Goal: Information Seeking & Learning: Learn about a topic

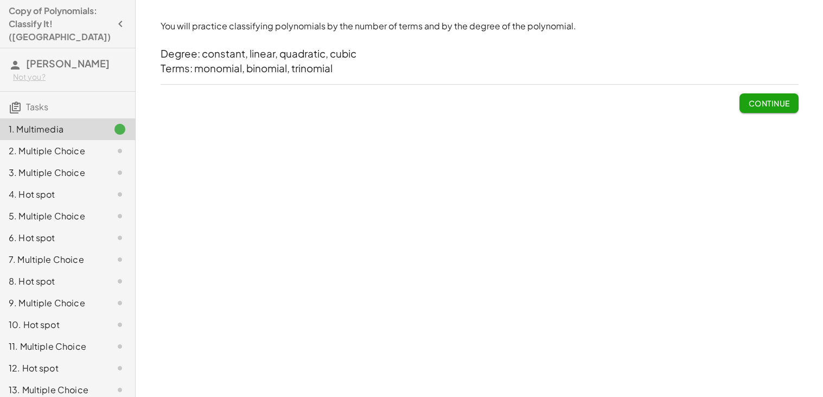
click at [815, 92] on div "You will practice classifying polynomials by the number of terms and by the deg…" at bounding box center [480, 198] width 688 height 397
click at [789, 102] on span "Continue" at bounding box center [768, 103] width 41 height 10
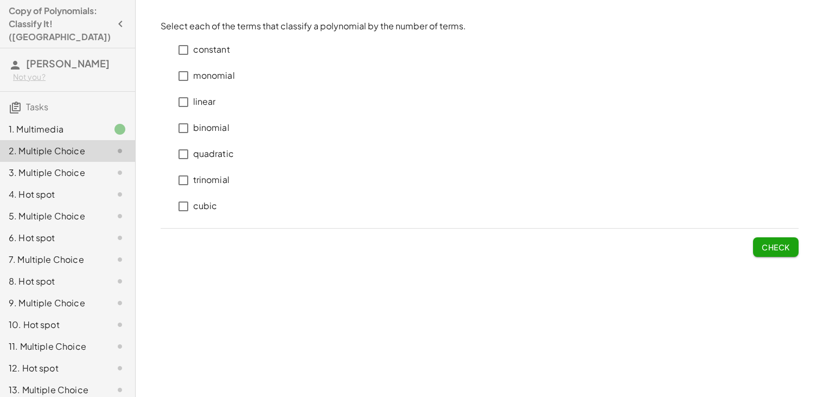
click at [212, 51] on p "constant" at bounding box center [211, 49] width 37 height 12
click at [782, 246] on span "Check" at bounding box center [776, 247] width 28 height 10
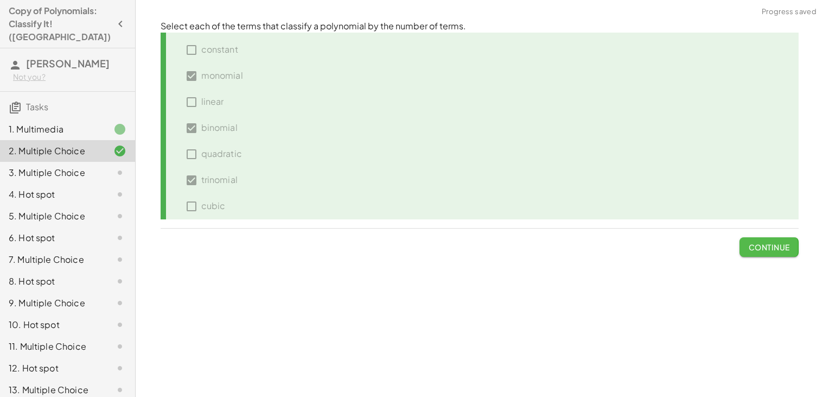
click at [780, 247] on span "Continue" at bounding box center [768, 247] width 41 height 10
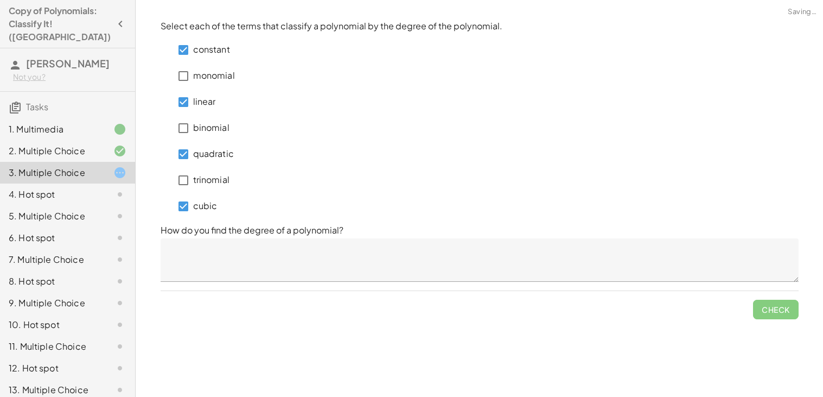
click at [289, 259] on textarea at bounding box center [480, 259] width 638 height 43
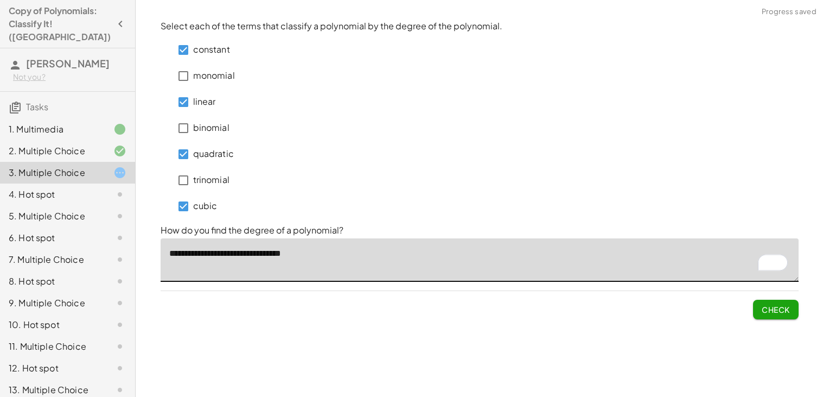
type textarea "**********"
click at [771, 313] on span "Check" at bounding box center [776, 309] width 28 height 10
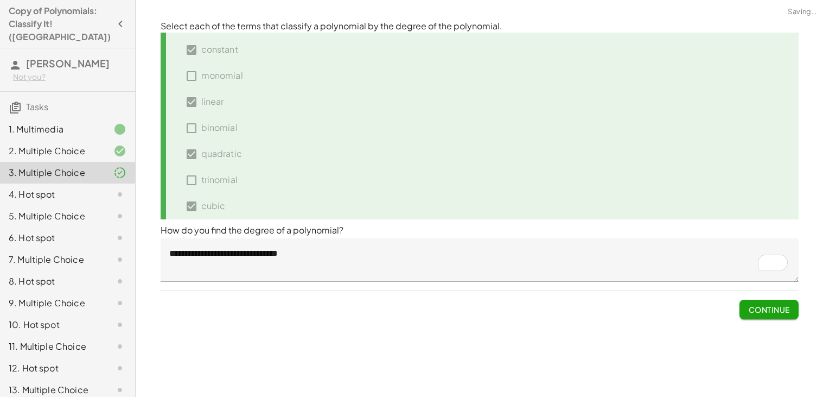
click at [771, 313] on span "Continue" at bounding box center [768, 309] width 41 height 10
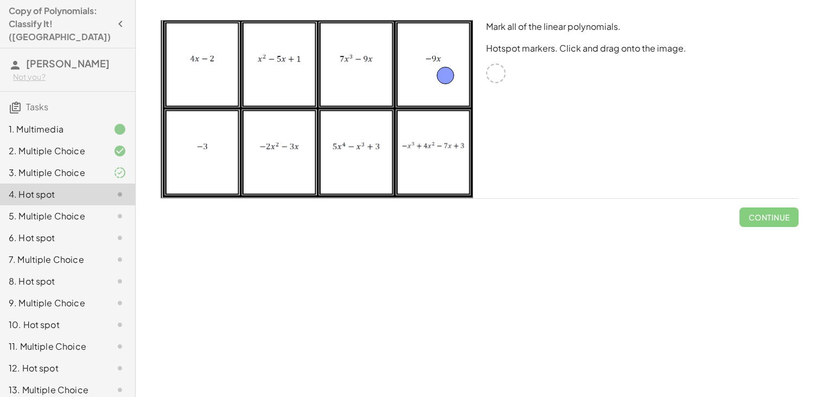
drag, startPoint x: 496, startPoint y: 74, endPoint x: 442, endPoint y: 77, distance: 53.8
drag, startPoint x: 495, startPoint y: 73, endPoint x: 201, endPoint y: 69, distance: 294.2
drag, startPoint x: 491, startPoint y: 76, endPoint x: 189, endPoint y: 149, distance: 310.9
click at [779, 216] on span "Check" at bounding box center [776, 217] width 28 height 10
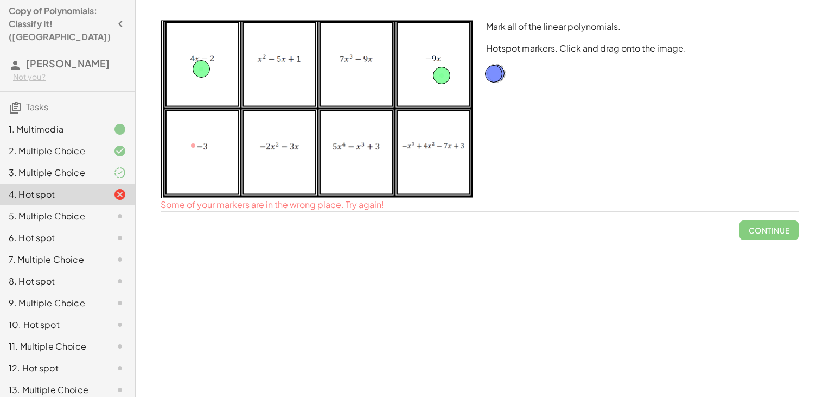
drag, startPoint x: 194, startPoint y: 145, endPoint x: 494, endPoint y: 71, distance: 309.7
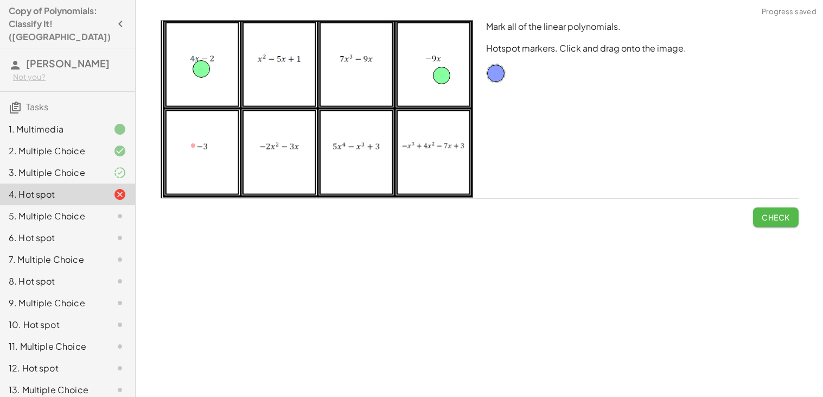
click at [778, 209] on button "Check" at bounding box center [776, 217] width 46 height 20
click at [770, 218] on span "Continue" at bounding box center [768, 217] width 41 height 10
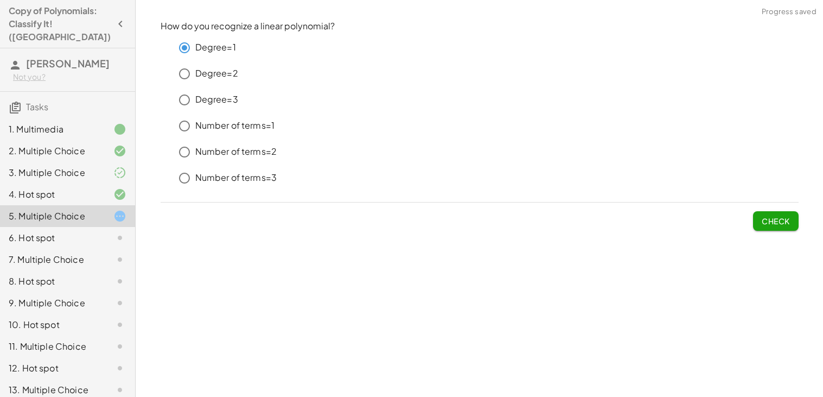
click at [776, 223] on span "Check" at bounding box center [776, 221] width 28 height 10
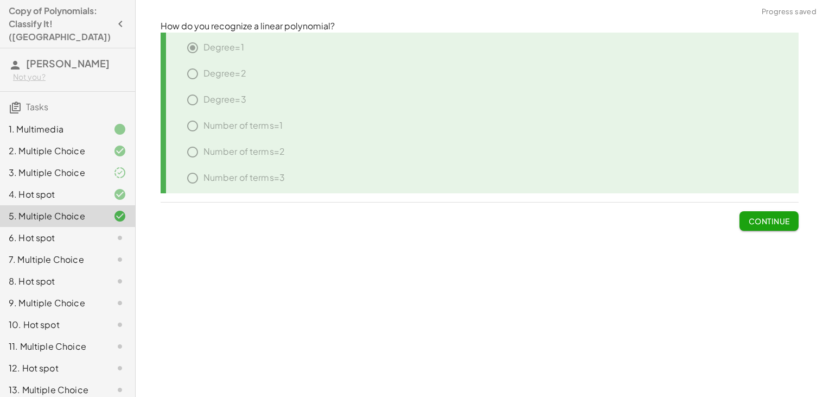
click at [116, 231] on icon at bounding box center [119, 237] width 13 height 13
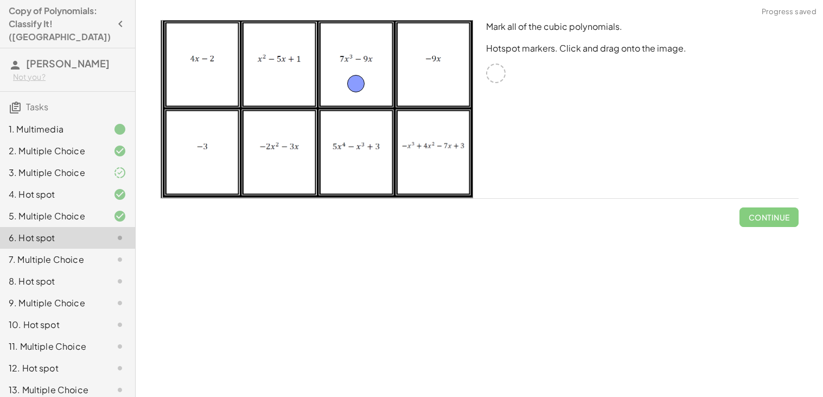
drag, startPoint x: 499, startPoint y: 75, endPoint x: 360, endPoint y: 86, distance: 139.9
drag, startPoint x: 494, startPoint y: 76, endPoint x: 275, endPoint y: 67, distance: 219.4
drag, startPoint x: 500, startPoint y: 71, endPoint x: 270, endPoint y: 148, distance: 242.7
drag, startPoint x: 494, startPoint y: 73, endPoint x: 435, endPoint y: 151, distance: 98.0
click at [762, 220] on span "Check" at bounding box center [776, 217] width 28 height 10
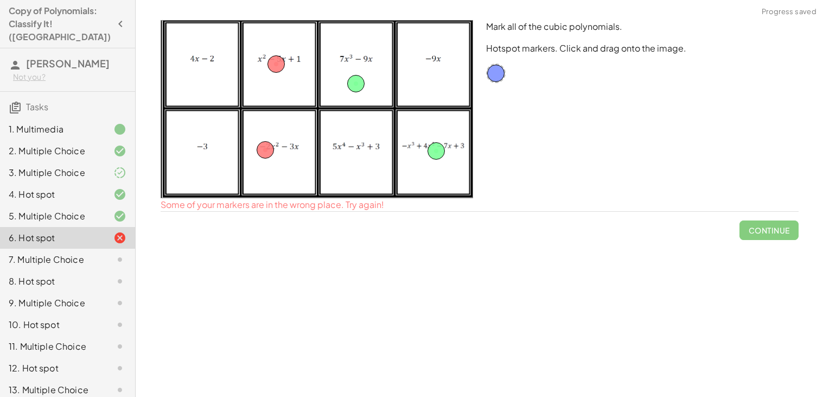
drag, startPoint x: 256, startPoint y: 152, endPoint x: 513, endPoint y: 70, distance: 270.0
click at [513, 70] on div "Mark all of the cubic polynomials. Hotspot markers. Click and drag onto the ima…" at bounding box center [479, 109] width 651 height 191
drag, startPoint x: 265, startPoint y: 147, endPoint x: 492, endPoint y: 96, distance: 232.4
drag, startPoint x: 281, startPoint y: 65, endPoint x: 494, endPoint y: 80, distance: 214.4
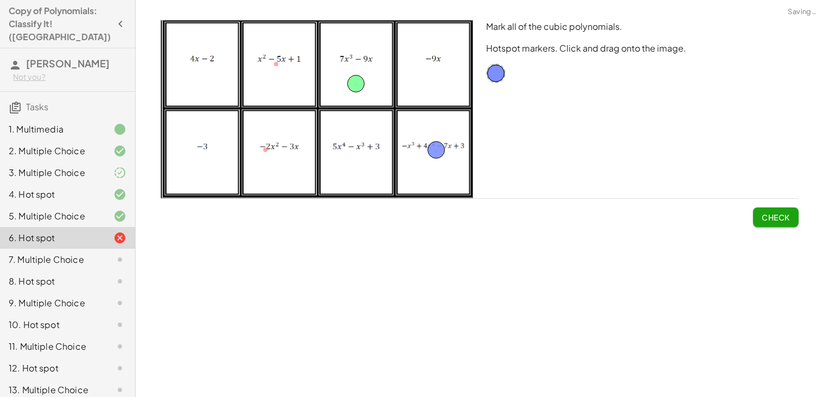
click at [768, 217] on span "Check" at bounding box center [776, 217] width 28 height 10
click at [98, 253] on div at bounding box center [111, 259] width 30 height 13
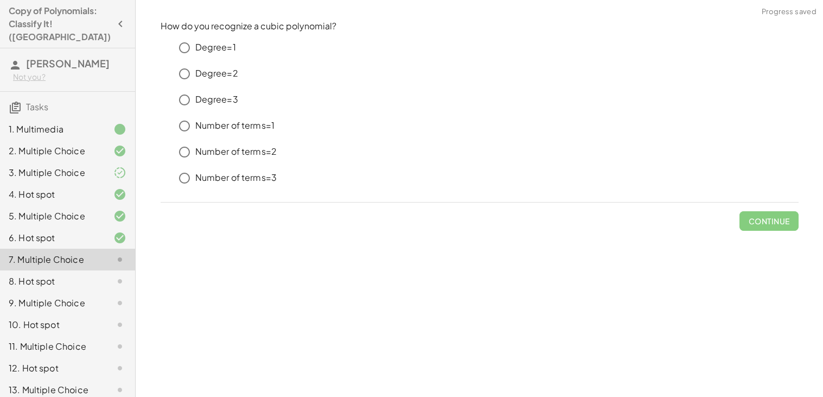
click at [227, 99] on p "Degree=3" at bounding box center [216, 99] width 43 height 12
click at [780, 223] on span "Check" at bounding box center [776, 221] width 28 height 10
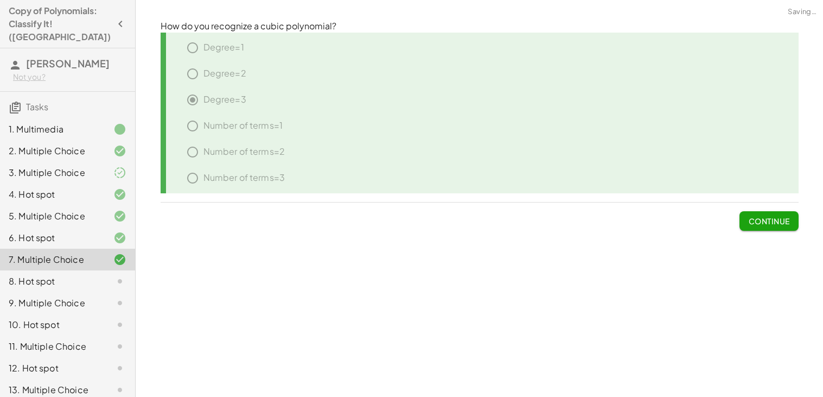
click at [113, 275] on icon at bounding box center [119, 281] width 13 height 13
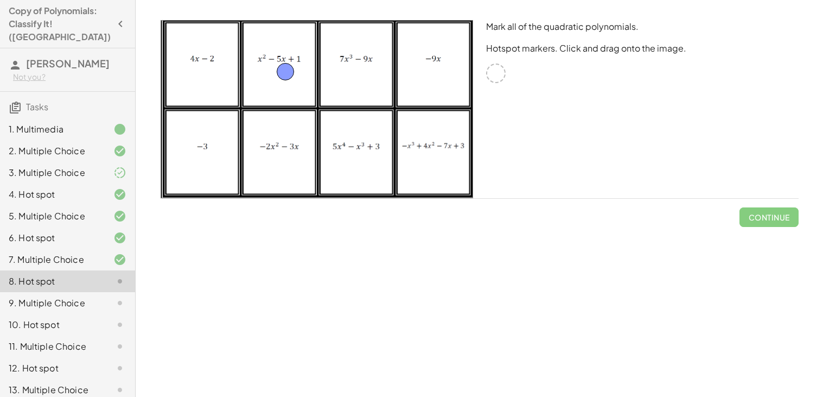
drag, startPoint x: 500, startPoint y: 74, endPoint x: 290, endPoint y: 75, distance: 210.0
drag, startPoint x: 498, startPoint y: 74, endPoint x: 289, endPoint y: 136, distance: 217.5
click at [778, 214] on span "Check" at bounding box center [776, 217] width 28 height 10
click at [778, 218] on span "Continue" at bounding box center [768, 217] width 41 height 10
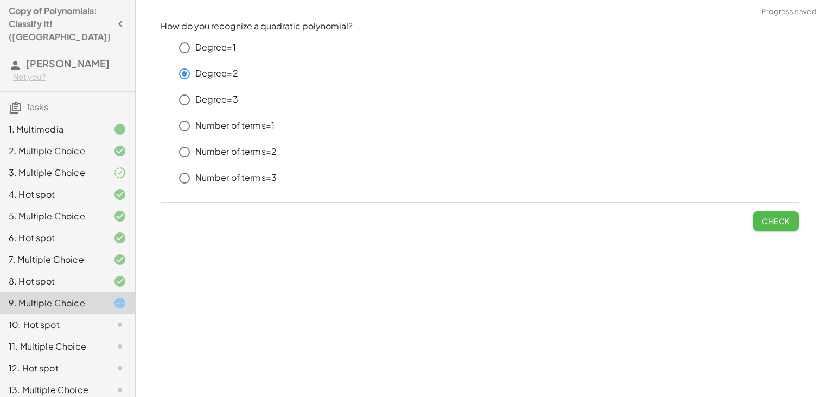
click at [781, 213] on button "Check" at bounding box center [776, 221] width 46 height 20
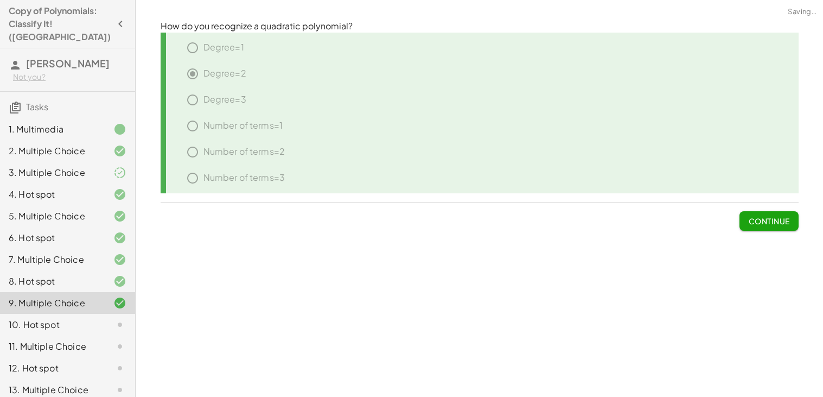
click at [781, 214] on button "Continue" at bounding box center [769, 221] width 59 height 20
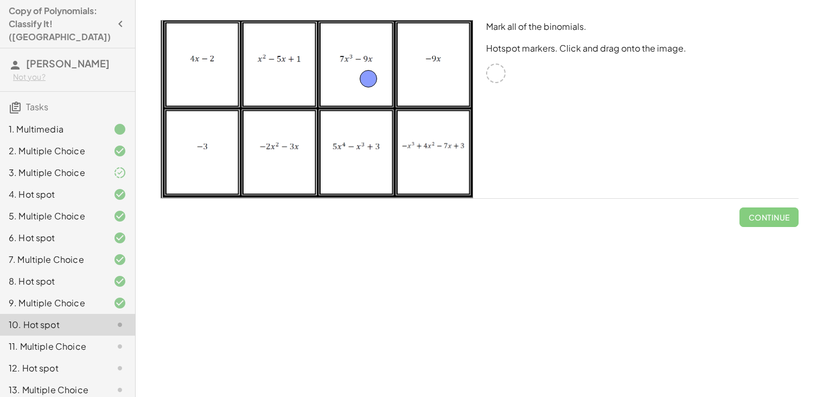
drag, startPoint x: 495, startPoint y: 72, endPoint x: 340, endPoint y: 74, distance: 155.2
drag, startPoint x: 497, startPoint y: 75, endPoint x: 202, endPoint y: 67, distance: 294.2
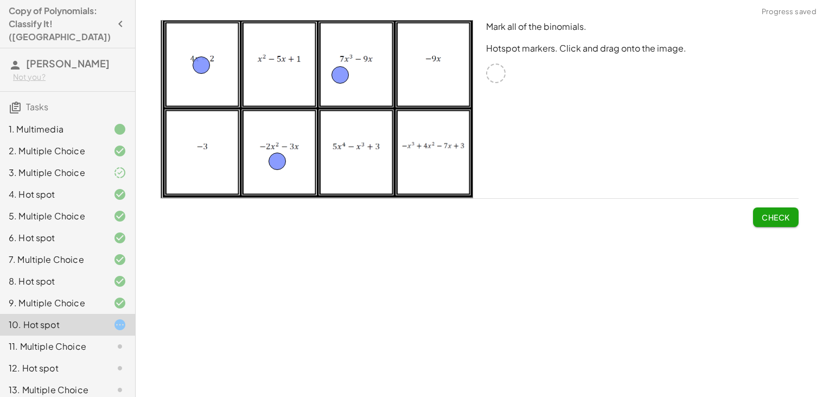
drag, startPoint x: 489, startPoint y: 71, endPoint x: 270, endPoint y: 160, distance: 236.4
click at [769, 208] on button "Check" at bounding box center [776, 217] width 46 height 20
click at [768, 217] on span "Continue" at bounding box center [768, 217] width 41 height 10
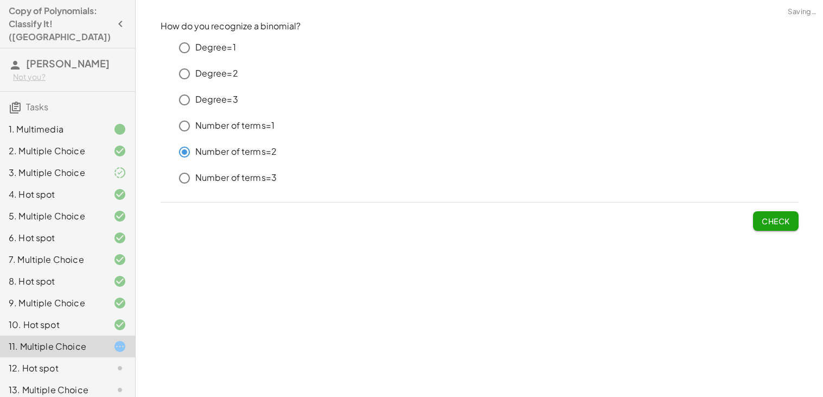
click at [766, 214] on button "Check" at bounding box center [776, 221] width 46 height 20
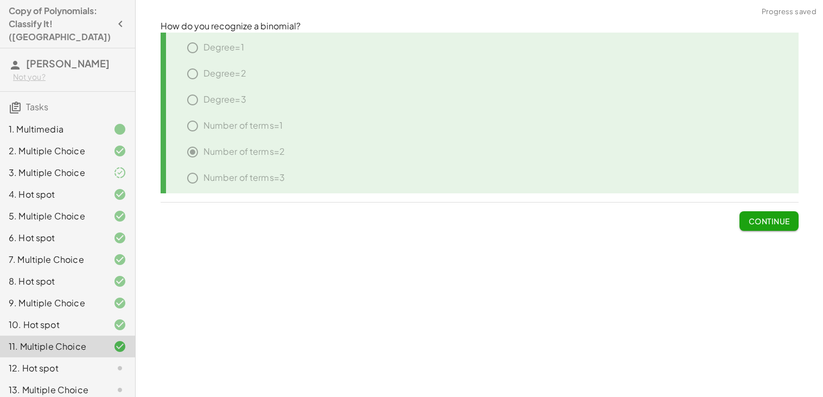
click at [764, 219] on span "Continue" at bounding box center [768, 221] width 41 height 10
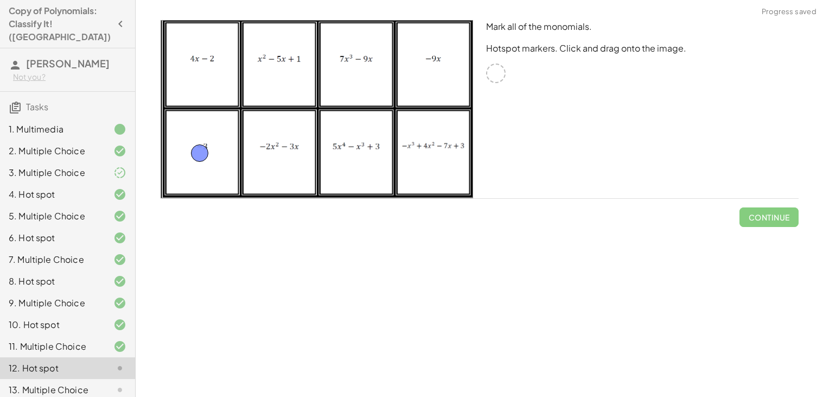
drag, startPoint x: 494, startPoint y: 74, endPoint x: 199, endPoint y: 155, distance: 306.0
drag, startPoint x: 494, startPoint y: 75, endPoint x: 437, endPoint y: 71, distance: 57.7
click at [778, 214] on span "Check" at bounding box center [776, 217] width 28 height 10
click at [778, 216] on span "Continue" at bounding box center [768, 217] width 41 height 10
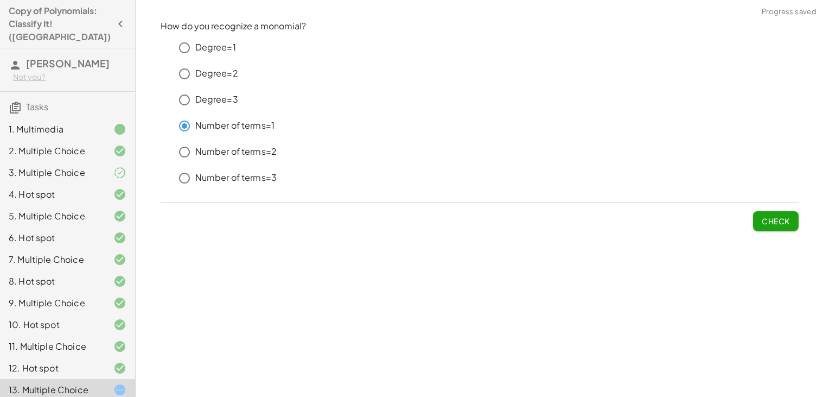
click at [779, 223] on span "Check" at bounding box center [776, 221] width 28 height 10
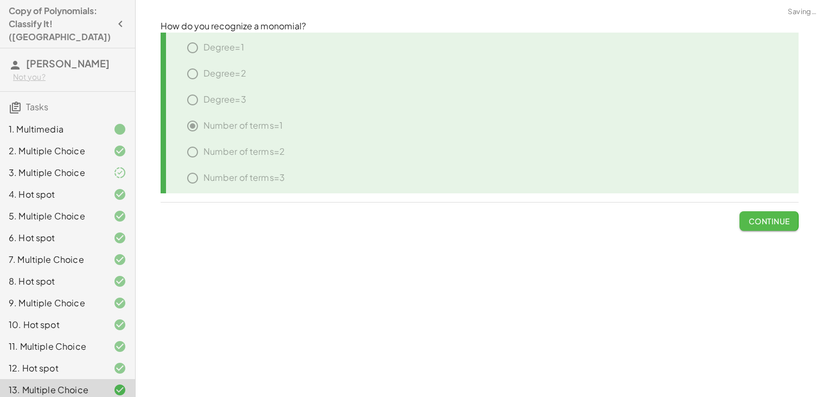
click at [779, 225] on span "Continue" at bounding box center [768, 221] width 41 height 10
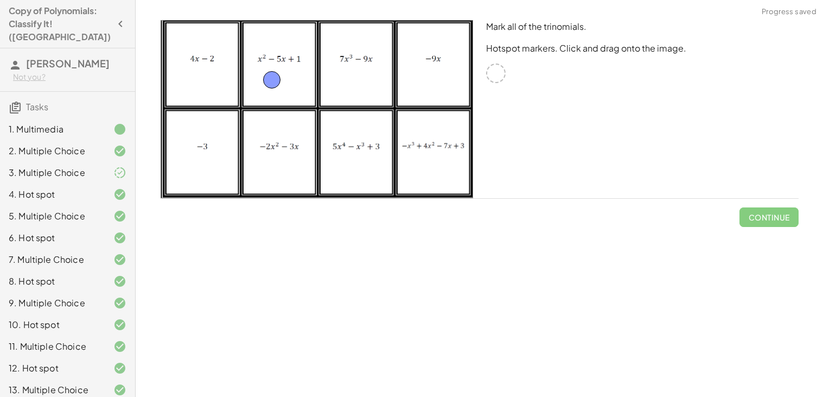
drag, startPoint x: 493, startPoint y: 74, endPoint x: 270, endPoint y: 82, distance: 223.7
drag, startPoint x: 498, startPoint y: 70, endPoint x: 356, endPoint y: 139, distance: 157.8
click at [770, 219] on span "Check" at bounding box center [776, 217] width 28 height 10
click at [770, 219] on span "Continue" at bounding box center [768, 217] width 41 height 10
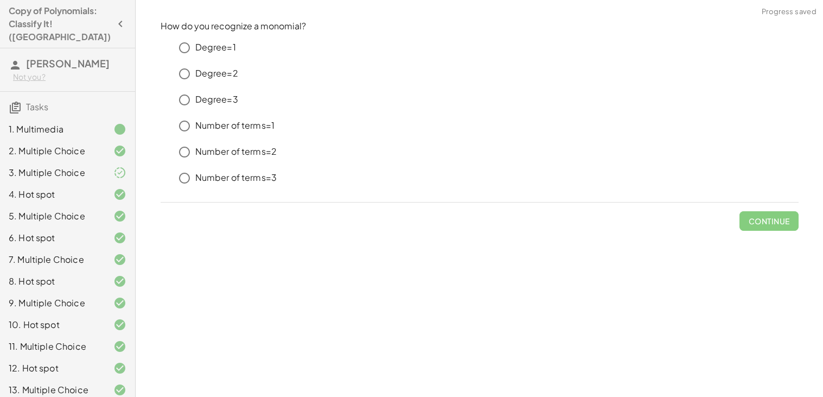
click at [252, 176] on p "Number of terms=3" at bounding box center [236, 177] width 82 height 12
click at [769, 216] on span "Check" at bounding box center [776, 221] width 28 height 10
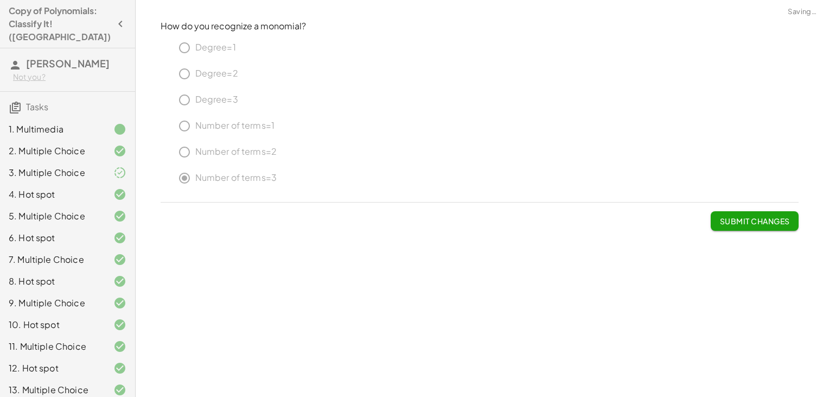
click at [769, 217] on span "Submit Changes" at bounding box center [755, 221] width 70 height 10
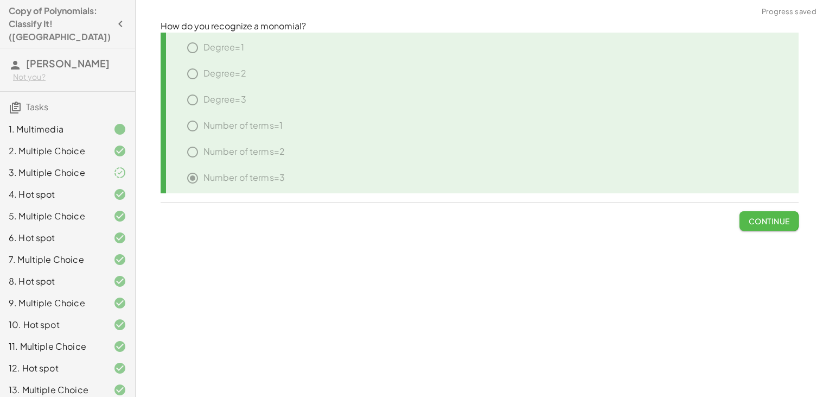
click at [769, 217] on span "Continue" at bounding box center [768, 221] width 41 height 10
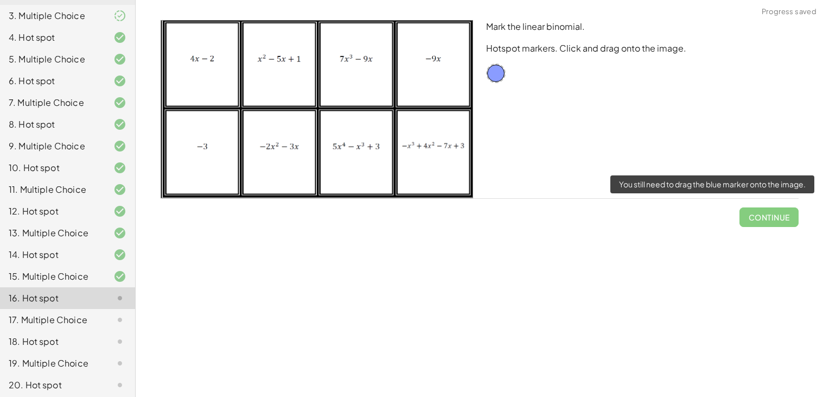
scroll to position [157, 0]
click at [107, 269] on div at bounding box center [111, 275] width 30 height 13
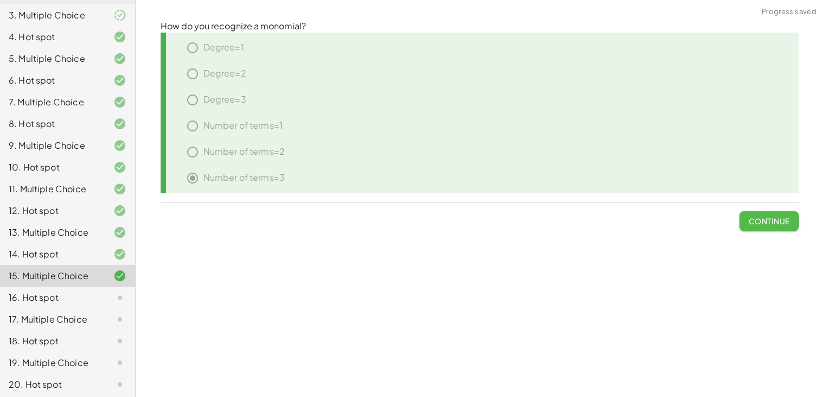
click at [760, 217] on span "Continue" at bounding box center [768, 221] width 41 height 10
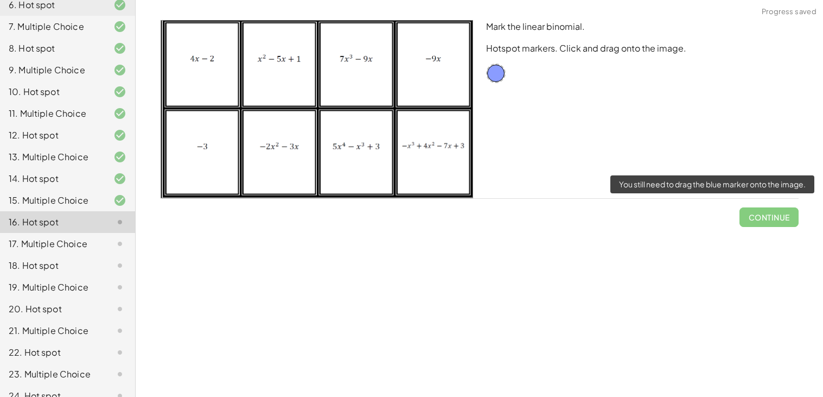
scroll to position [231, 0]
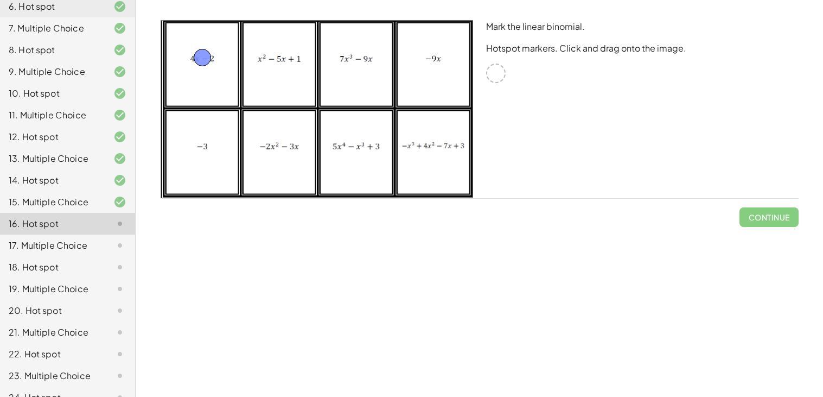
drag, startPoint x: 497, startPoint y: 72, endPoint x: 208, endPoint y: 63, distance: 289.4
click at [778, 219] on span "Check" at bounding box center [776, 217] width 28 height 10
click at [120, 234] on div "17. Multiple Choice" at bounding box center [67, 245] width 135 height 22
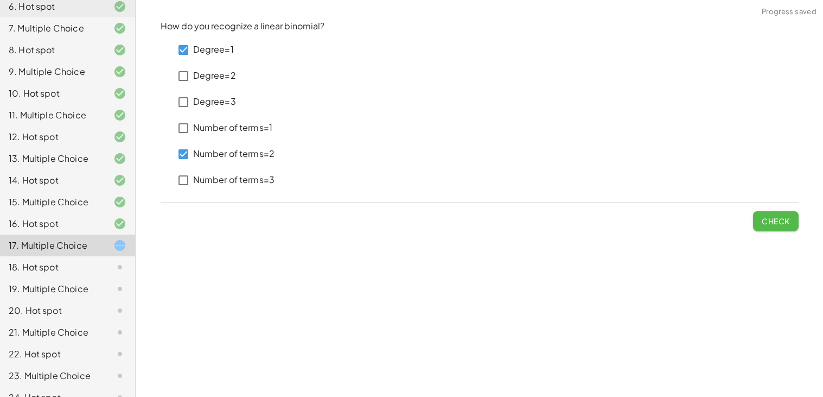
click at [763, 218] on span "Check" at bounding box center [776, 221] width 28 height 10
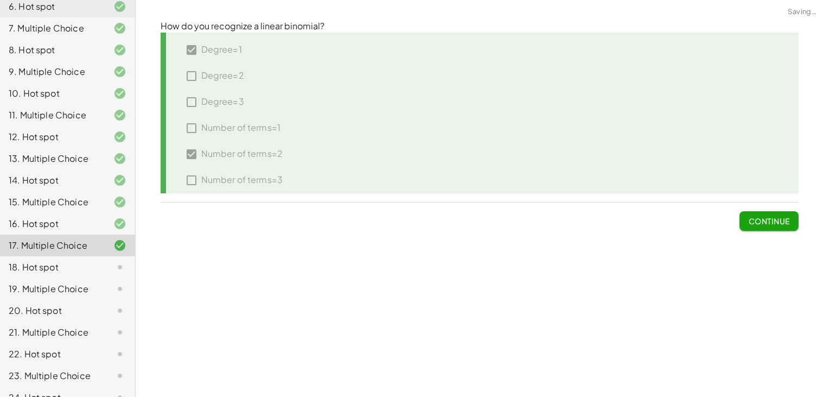
click at [763, 221] on span "Continue" at bounding box center [768, 221] width 41 height 10
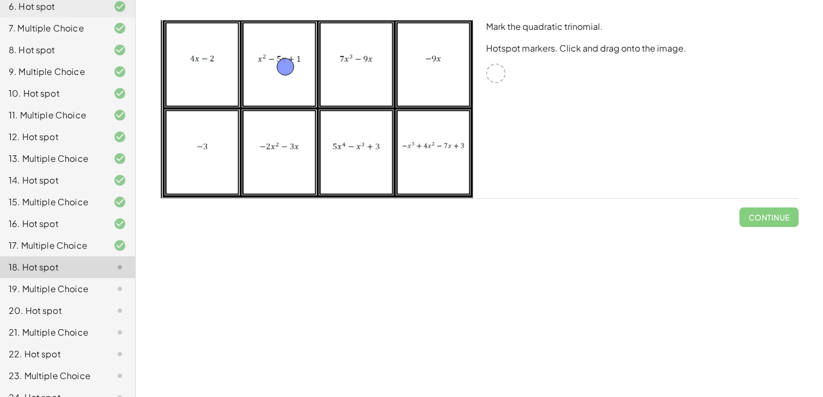
drag, startPoint x: 492, startPoint y: 69, endPoint x: 283, endPoint y: 62, distance: 209.6
drag, startPoint x: 488, startPoint y: 74, endPoint x: 481, endPoint y: 81, distance: 10.0
click at [481, 81] on div "Mark the quadratic trinomial. Hotspot markers. Click and drag onto the image." at bounding box center [643, 109] width 326 height 191
click at [782, 220] on span "Check" at bounding box center [776, 217] width 28 height 10
click at [779, 220] on span "Continue" at bounding box center [768, 217] width 41 height 10
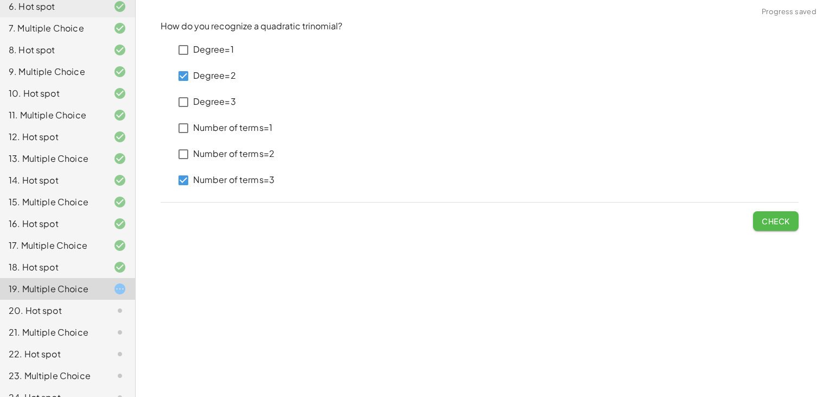
click at [762, 221] on span "Check" at bounding box center [776, 221] width 28 height 10
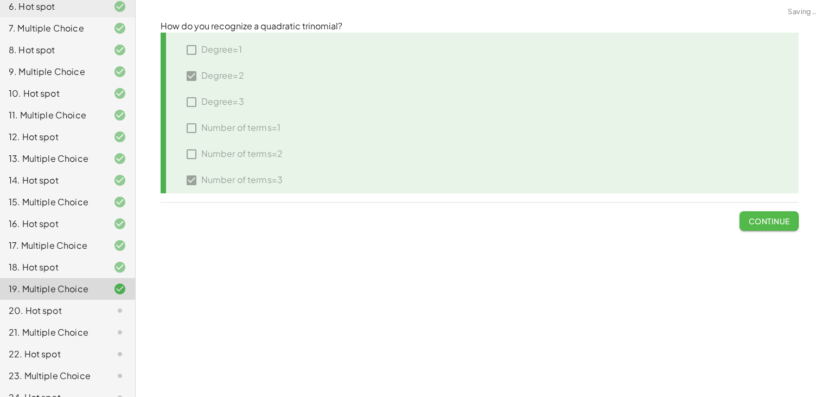
click at [761, 221] on span "Continue" at bounding box center [768, 221] width 41 height 10
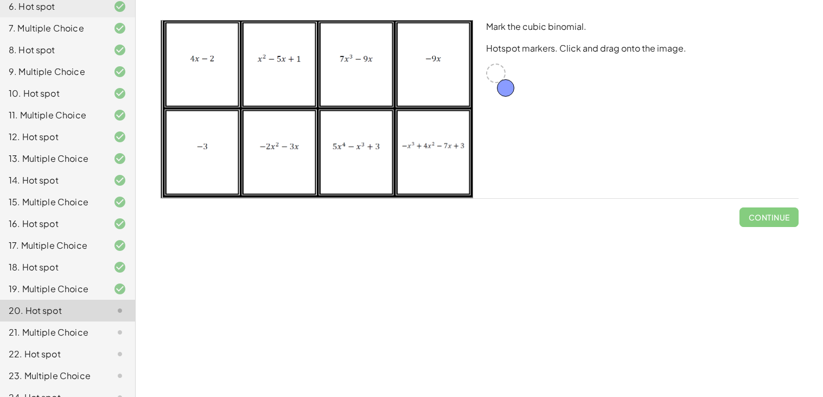
drag, startPoint x: 495, startPoint y: 74, endPoint x: 511, endPoint y: 100, distance: 30.4
drag, startPoint x: 490, startPoint y: 67, endPoint x: 479, endPoint y: 95, distance: 30.0
click at [480, 95] on div "Mark the cubic binomial. Hotspot markers. Click and drag onto the image." at bounding box center [643, 109] width 326 height 191
click at [495, 72] on div at bounding box center [496, 73] width 20 height 20
click at [377, 66] on img at bounding box center [317, 109] width 313 height 178
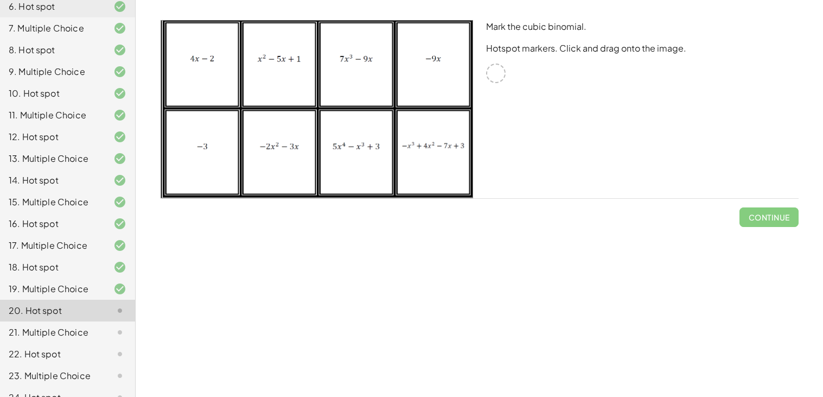
click at [497, 75] on div at bounding box center [496, 73] width 20 height 20
click at [576, 46] on p "Hotspot markers. Click and drag onto the image." at bounding box center [642, 48] width 313 height 13
click at [94, 326] on div "21. Multiple Choice" at bounding box center [52, 332] width 87 height 13
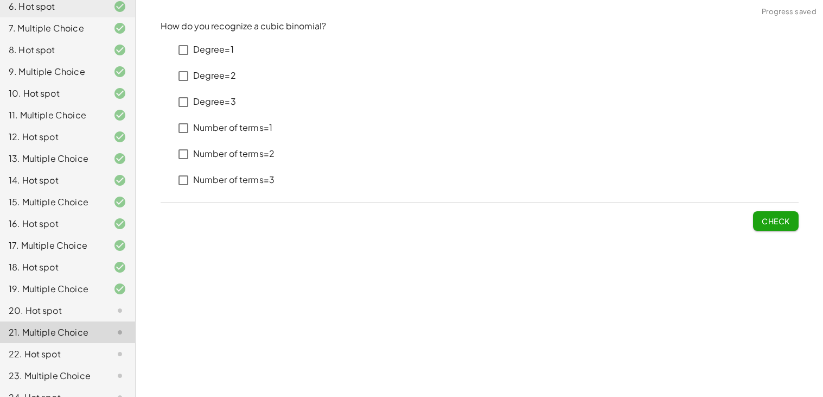
click at [82, 304] on div "20. Hot spot" at bounding box center [52, 310] width 87 height 13
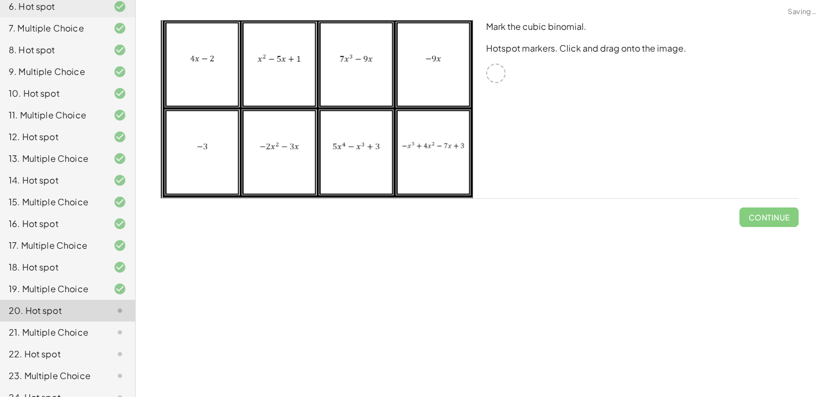
click at [338, 88] on img at bounding box center [317, 109] width 313 height 178
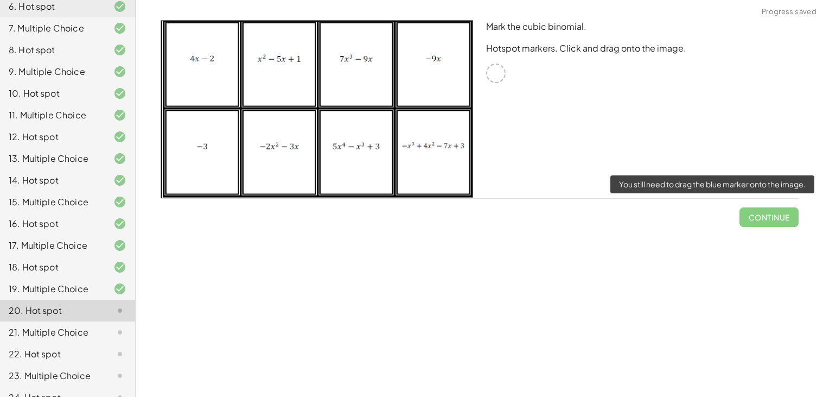
click at [754, 226] on span "Continue" at bounding box center [769, 213] width 59 height 28
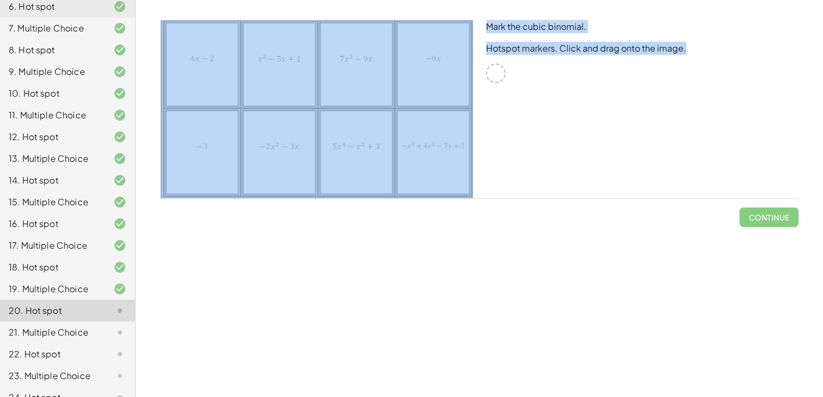
drag, startPoint x: 493, startPoint y: 75, endPoint x: 363, endPoint y: 75, distance: 130.2
click at [363, 75] on div "Mark the cubic binomial. Hotspot markers. Click and drag onto the image." at bounding box center [479, 109] width 651 height 191
click at [363, 75] on img at bounding box center [317, 109] width 313 height 178
click at [742, 109] on div "Mark the cubic binomial. Hotspot markers. Click and drag onto the image." at bounding box center [643, 109] width 326 height 191
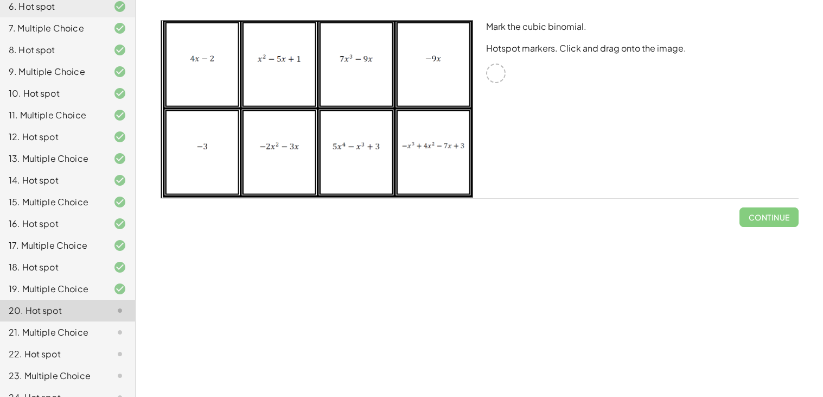
click at [539, 177] on div "Mark the cubic binomial. Hotspot markers. Click and drag onto the image." at bounding box center [643, 109] width 326 height 191
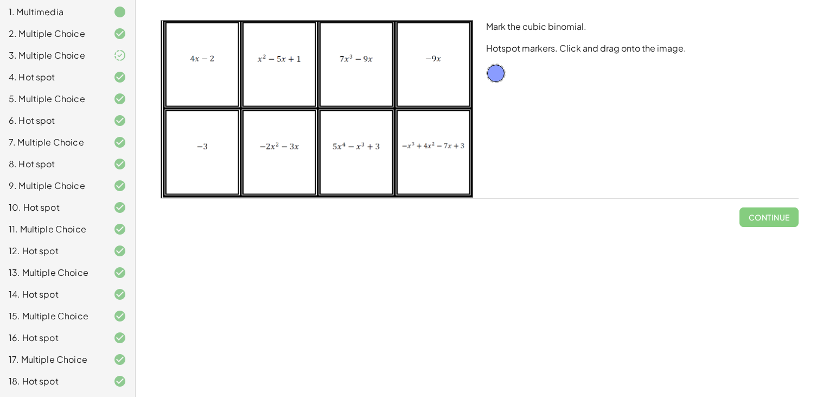
scroll to position [233, 0]
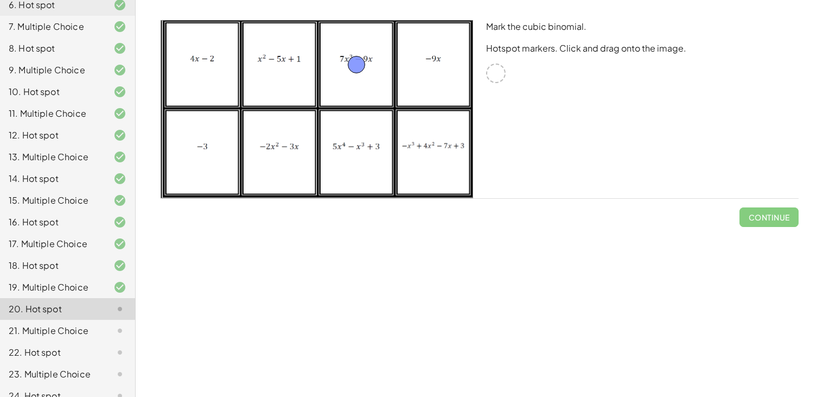
drag, startPoint x: 495, startPoint y: 76, endPoint x: 357, endPoint y: 68, distance: 138.1
click at [773, 213] on span "Check" at bounding box center [776, 217] width 28 height 10
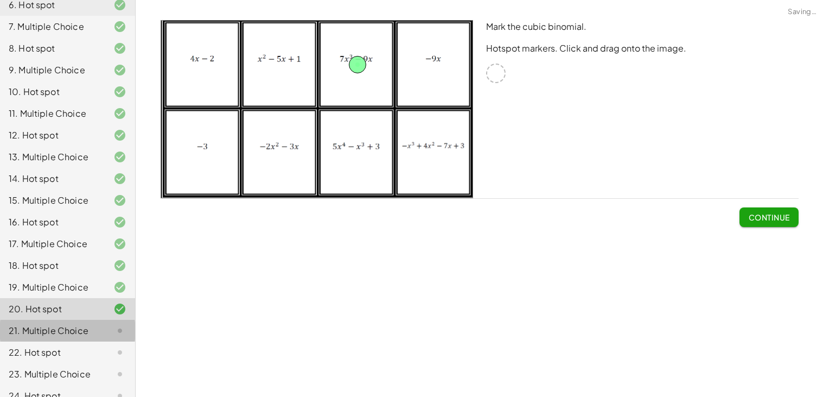
click at [55, 324] on div "21. Multiple Choice" at bounding box center [52, 330] width 87 height 13
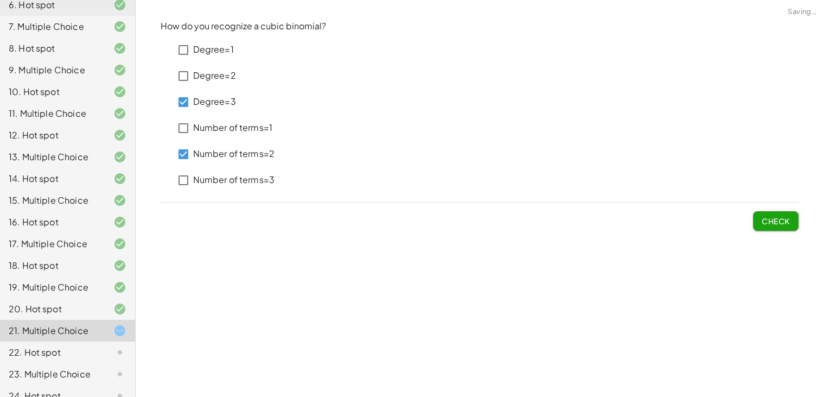
click at [792, 204] on span "Check" at bounding box center [776, 216] width 46 height 28
click at [782, 223] on span "Check" at bounding box center [776, 221] width 28 height 10
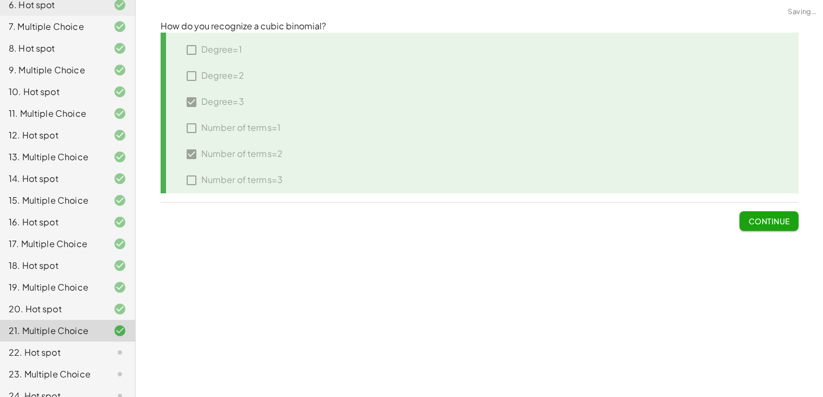
click at [781, 219] on span "Continue" at bounding box center [768, 221] width 41 height 10
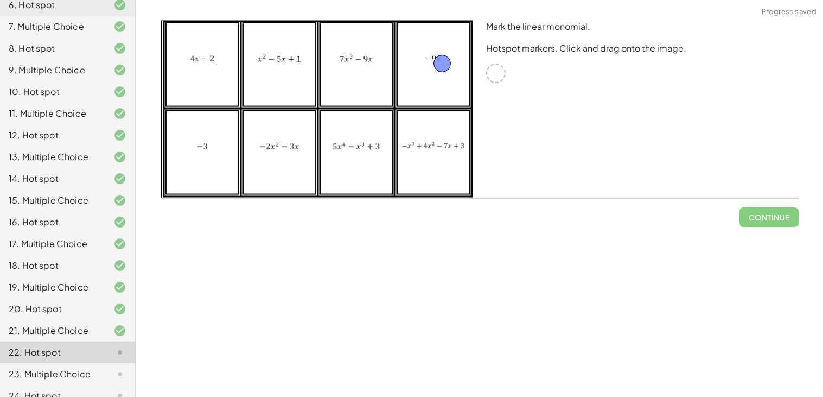
drag, startPoint x: 491, startPoint y: 74, endPoint x: 437, endPoint y: 65, distance: 54.4
click at [769, 217] on span "Check" at bounding box center [776, 217] width 28 height 10
click at [769, 217] on span "Continue" at bounding box center [768, 217] width 41 height 10
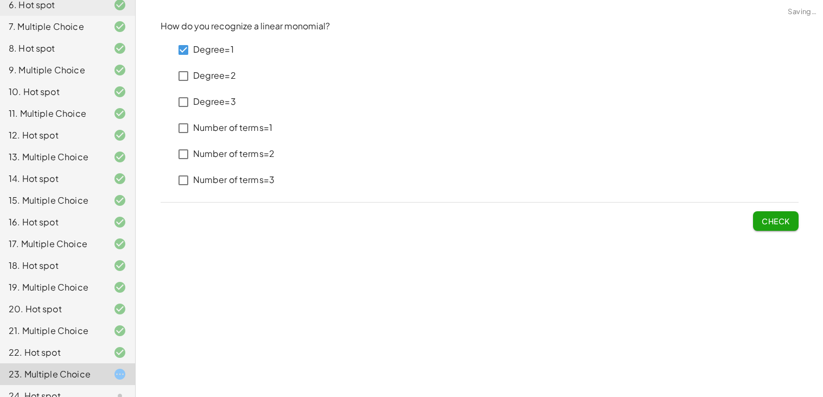
click at [183, 141] on div "Number of terms=2" at bounding box center [224, 154] width 101 height 26
click at [771, 223] on span "Check" at bounding box center [776, 221] width 28 height 10
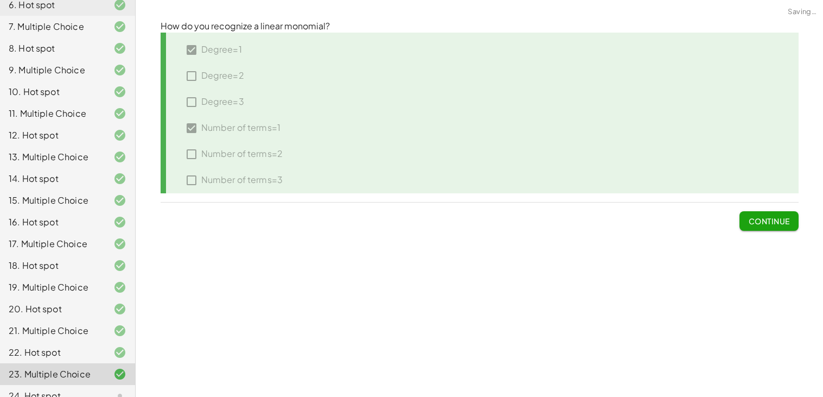
click at [771, 223] on span "Continue" at bounding box center [768, 221] width 41 height 10
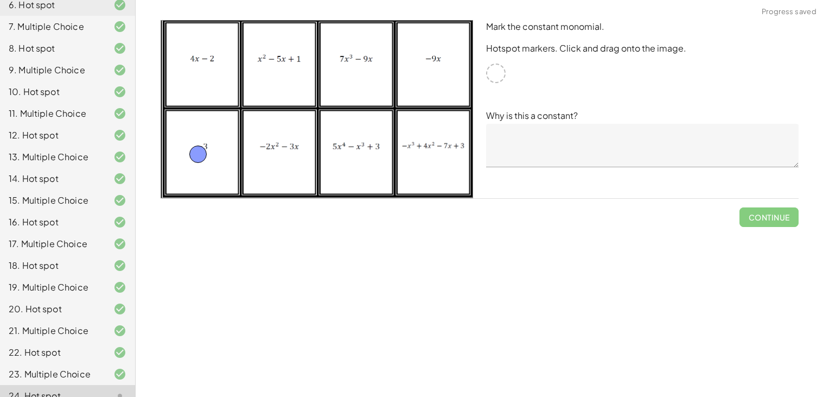
drag, startPoint x: 497, startPoint y: 77, endPoint x: 200, endPoint y: 158, distance: 307.8
click at [506, 146] on textarea at bounding box center [642, 145] width 313 height 43
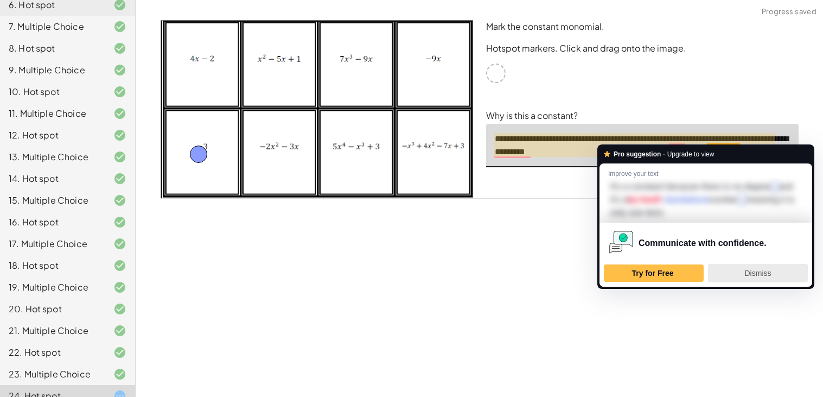
click at [749, 271] on span "Dismiss" at bounding box center [758, 273] width 27 height 9
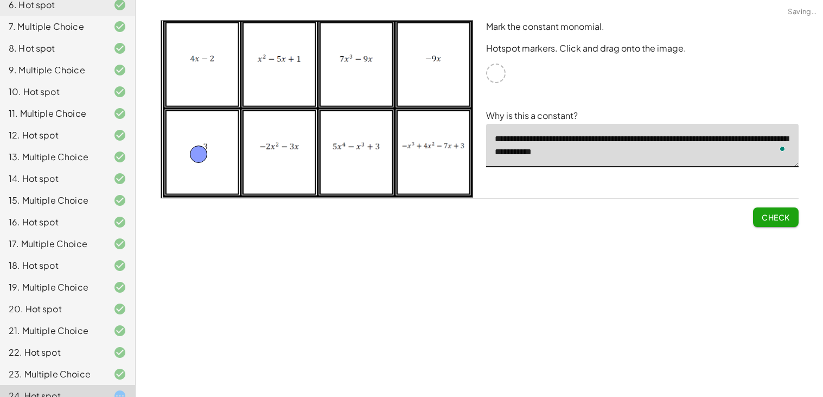
type textarea "**********"
click at [770, 216] on span "Check" at bounding box center [776, 217] width 28 height 10
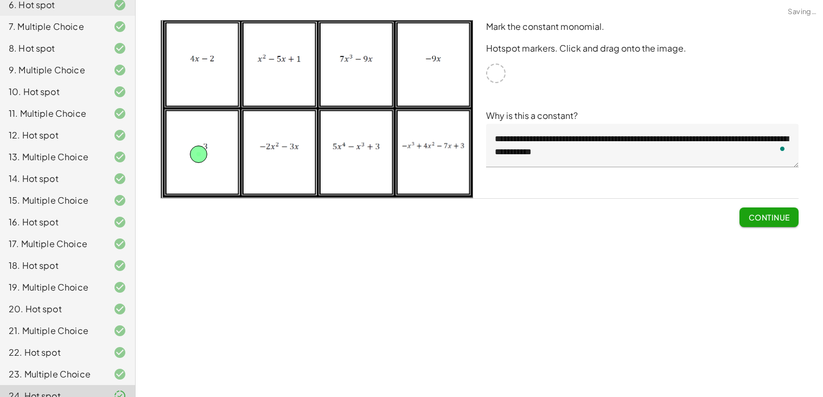
click at [768, 216] on span "Continue" at bounding box center [768, 217] width 41 height 10
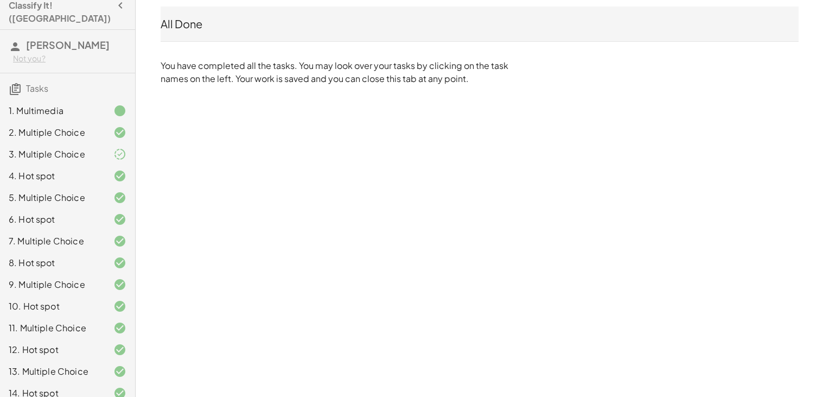
scroll to position [0, 0]
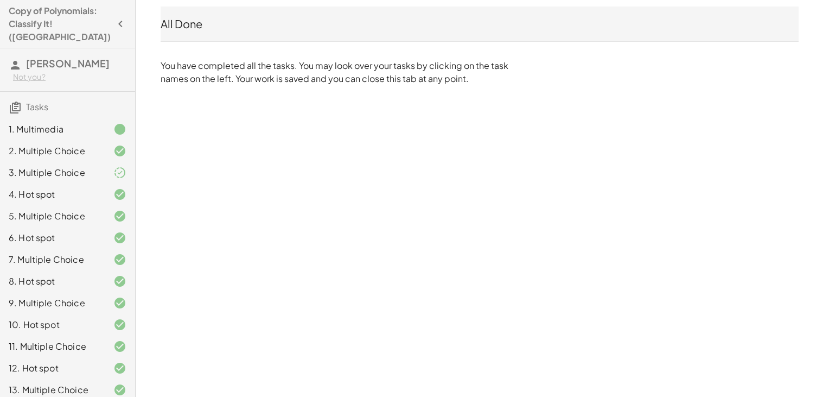
click at [64, 96] on h3 "Tasks" at bounding box center [67, 103] width 135 height 23
click at [12, 101] on icon at bounding box center [15, 107] width 13 height 13
click at [114, 17] on icon "button" at bounding box center [120, 23] width 13 height 13
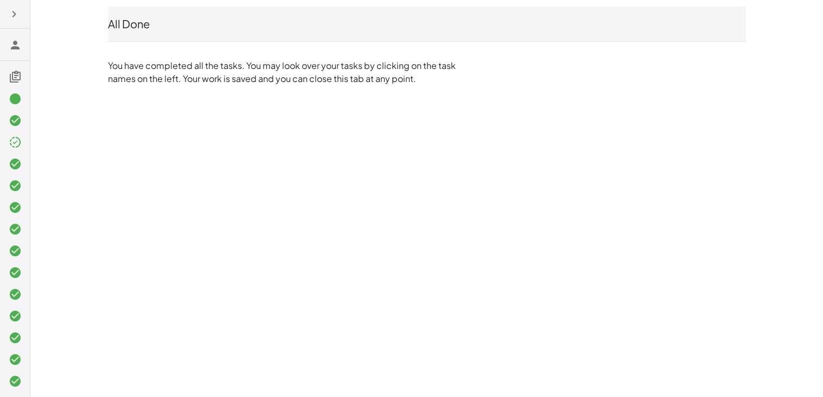
click at [10, 12] on icon "button" at bounding box center [14, 14] width 13 height 13
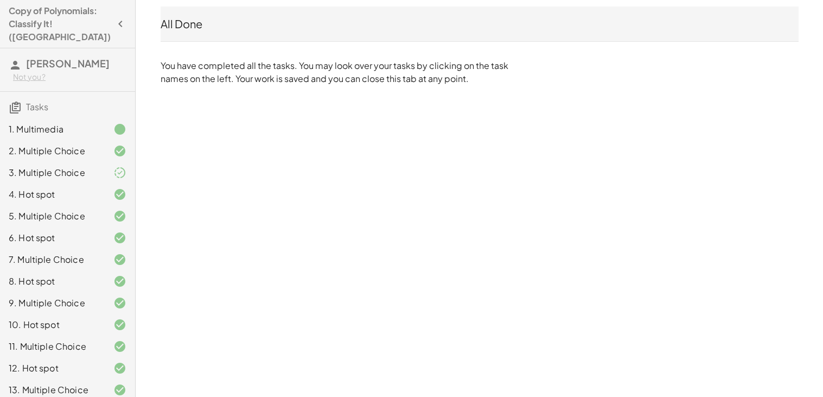
click at [41, 57] on span "[PERSON_NAME]" at bounding box center [68, 63] width 84 height 12
click at [197, 60] on p "You have completed all the tasks. You may look over your tasks by clicking on t…" at bounding box center [337, 72] width 353 height 26
